Goal: Transaction & Acquisition: Purchase product/service

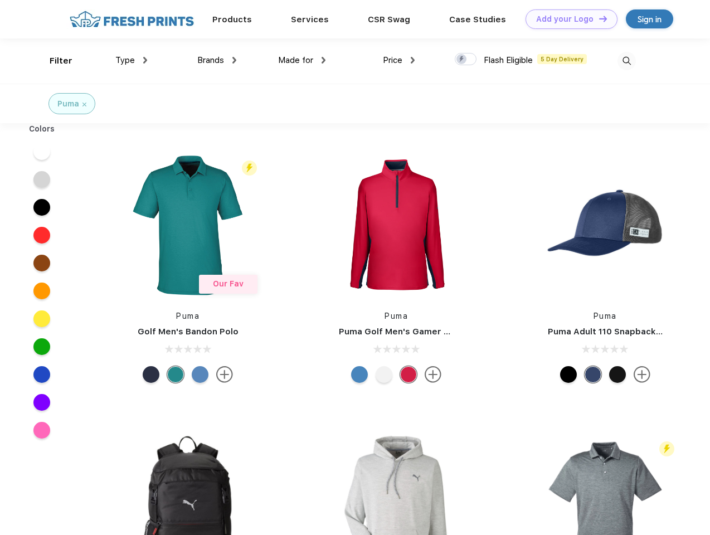
click at [567, 19] on link "Add your Logo Design Tool" at bounding box center [572, 19] width 92 height 20
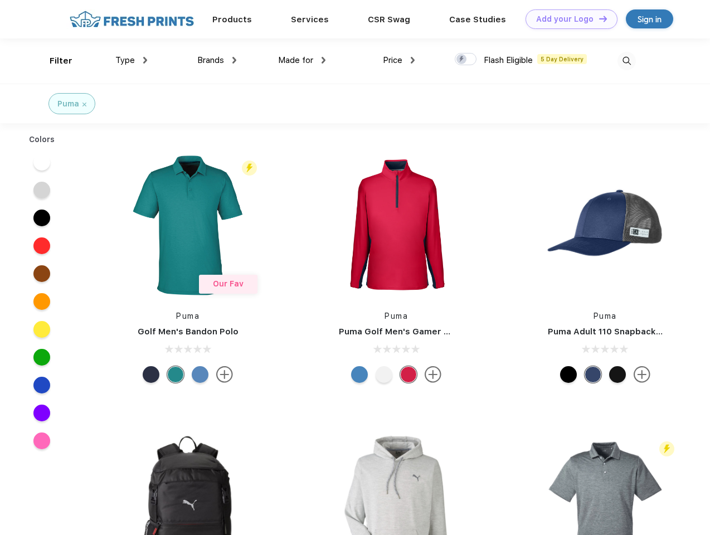
click at [0, 0] on div "Design Tool" at bounding box center [0, 0] width 0 height 0
click at [598, 18] on link "Add your Logo Design Tool" at bounding box center [572, 19] width 92 height 20
click at [54, 61] on div "Filter" at bounding box center [61, 61] width 23 height 13
click at [132, 60] on span "Type" at bounding box center [125, 60] width 20 height 10
click at [217, 60] on span "Brands" at bounding box center [210, 60] width 27 height 10
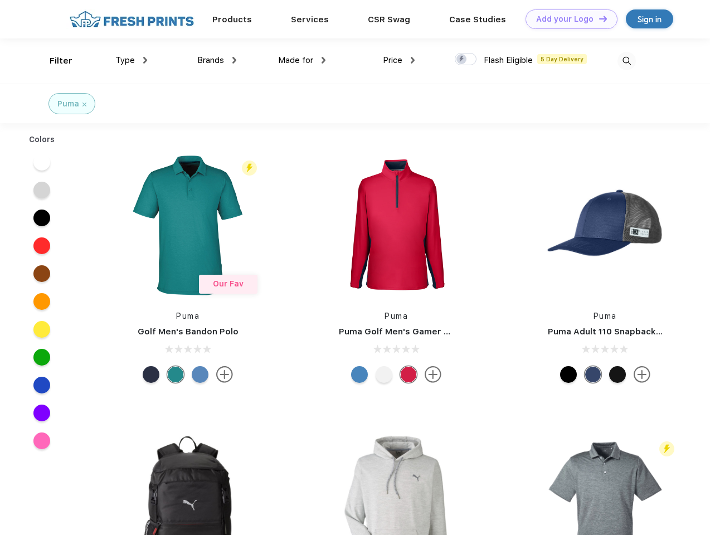
click at [302, 60] on span "Made for" at bounding box center [295, 60] width 35 height 10
click at [399, 60] on span "Price" at bounding box center [393, 60] width 20 height 10
click at [466, 60] on div at bounding box center [466, 59] width 22 height 12
click at [462, 60] on input "checkbox" at bounding box center [458, 55] width 7 height 7
click at [626, 61] on img at bounding box center [627, 61] width 18 height 18
